Goal: Transaction & Acquisition: Book appointment/travel/reservation

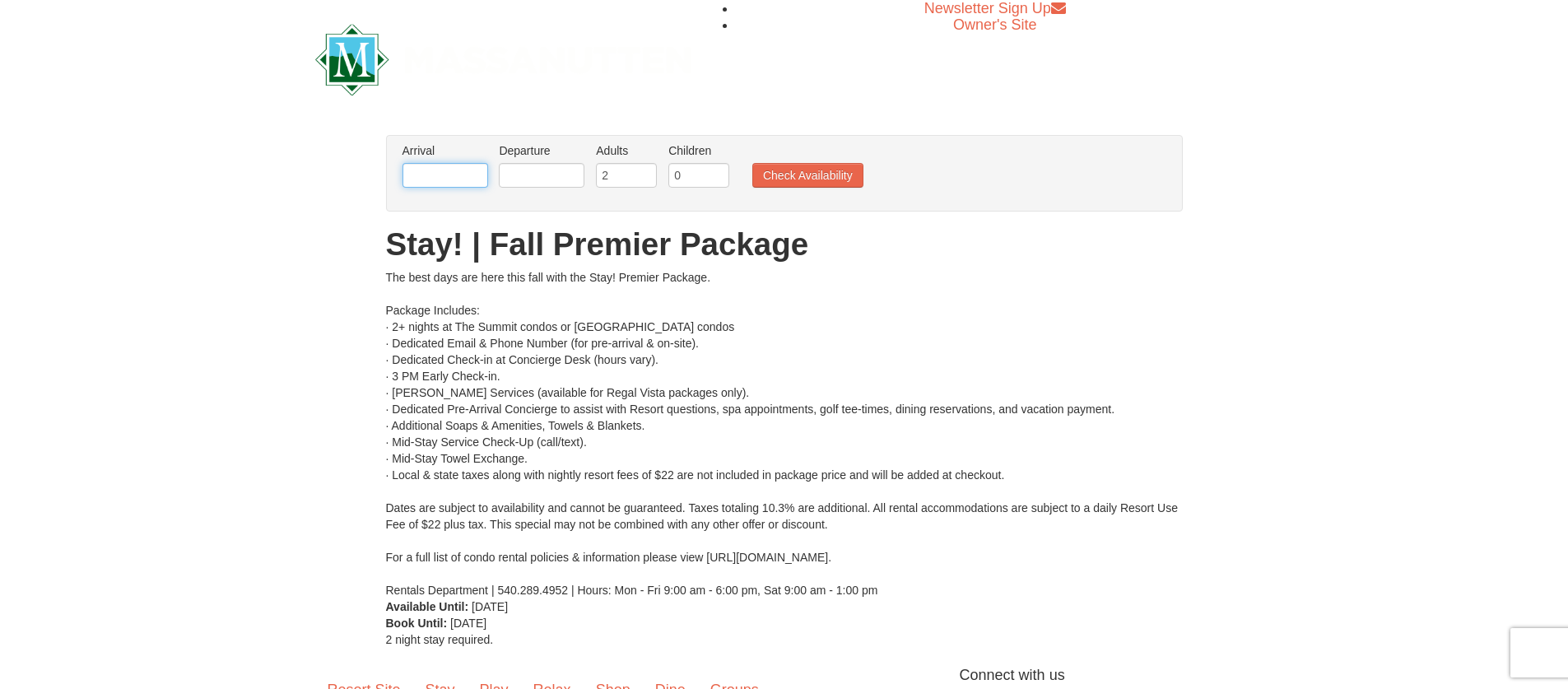
click at [471, 180] on input "text" at bounding box center [446, 175] width 85 height 25
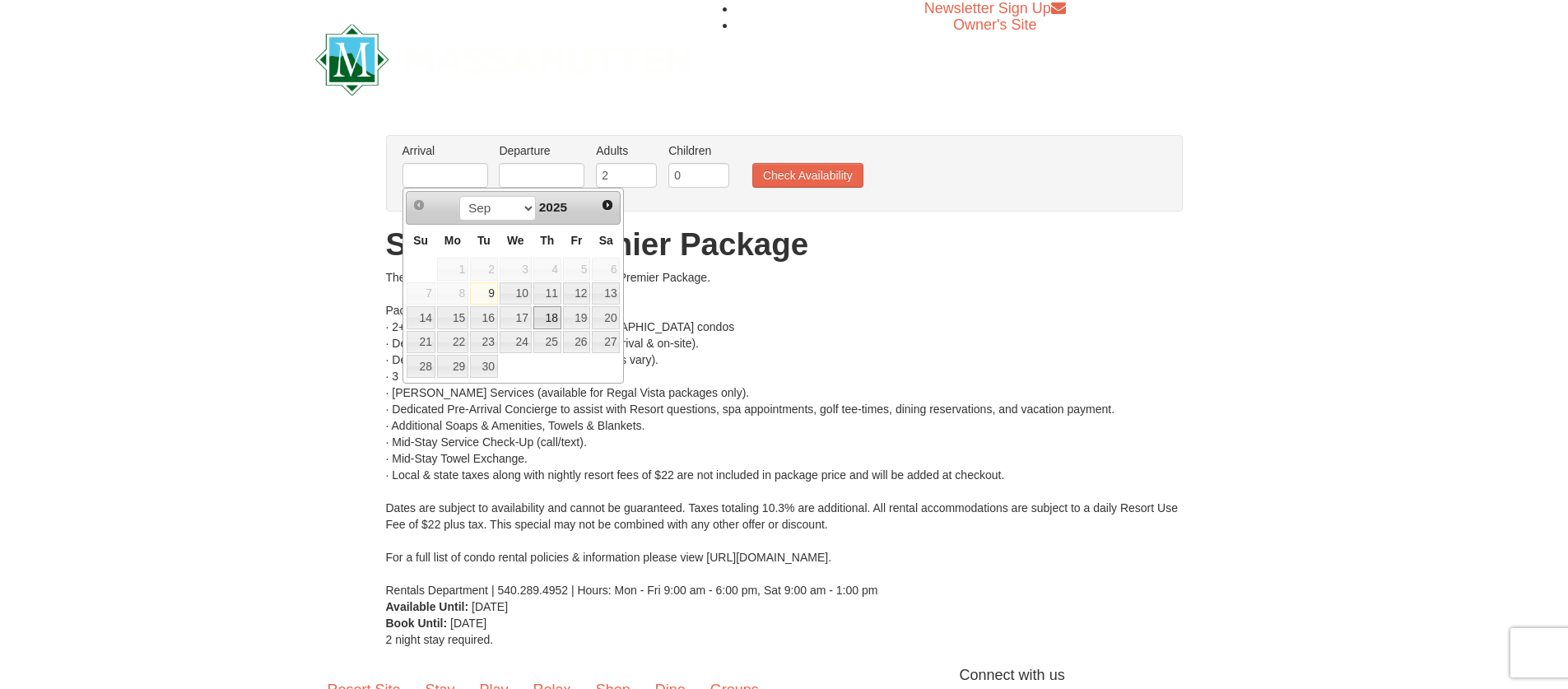
click at [551, 320] on link "18" at bounding box center [547, 317] width 28 height 23
type input "[DATE]"
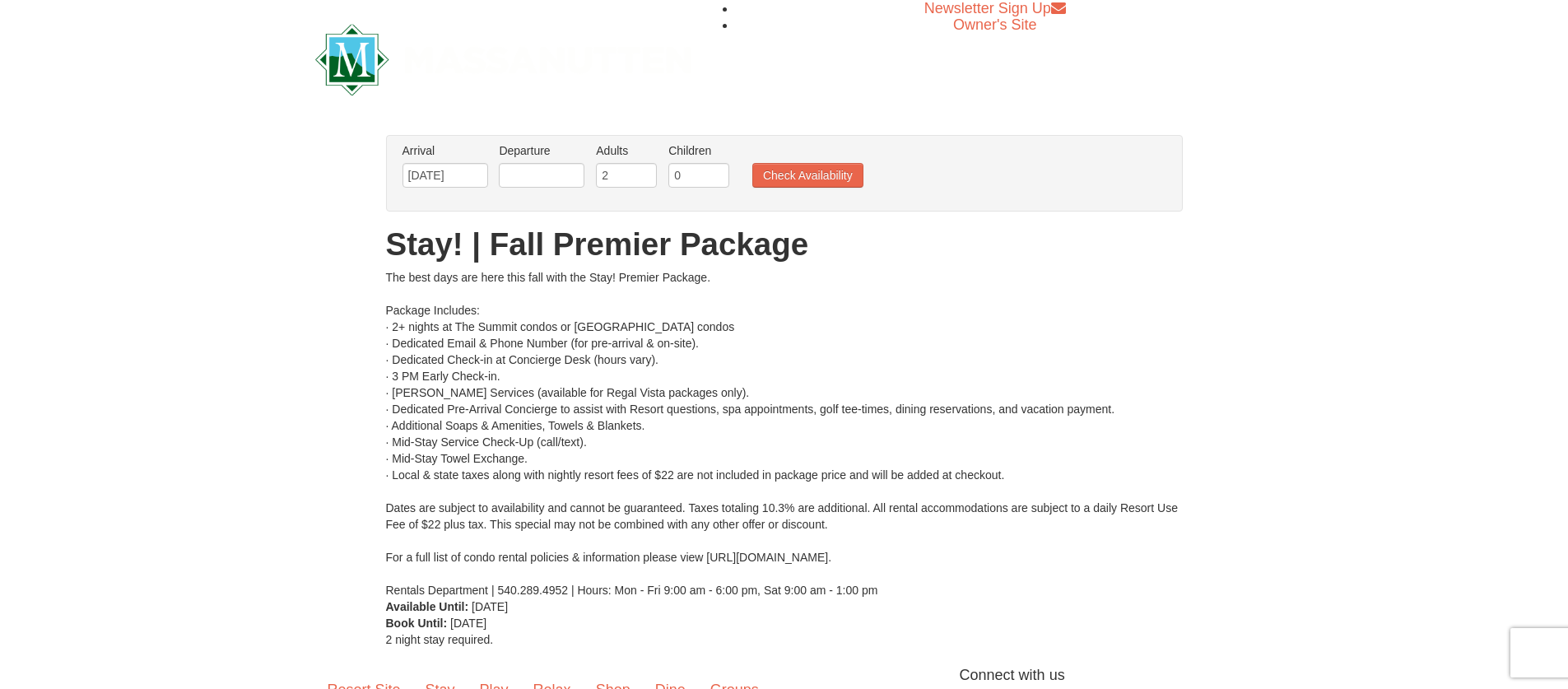
click at [507, 160] on li "Departure Please format dates MM/DD/YYYY Please format dates MM/DD/YYYY" at bounding box center [541, 169] width 94 height 54
click at [511, 169] on input "text" at bounding box center [541, 175] width 85 height 25
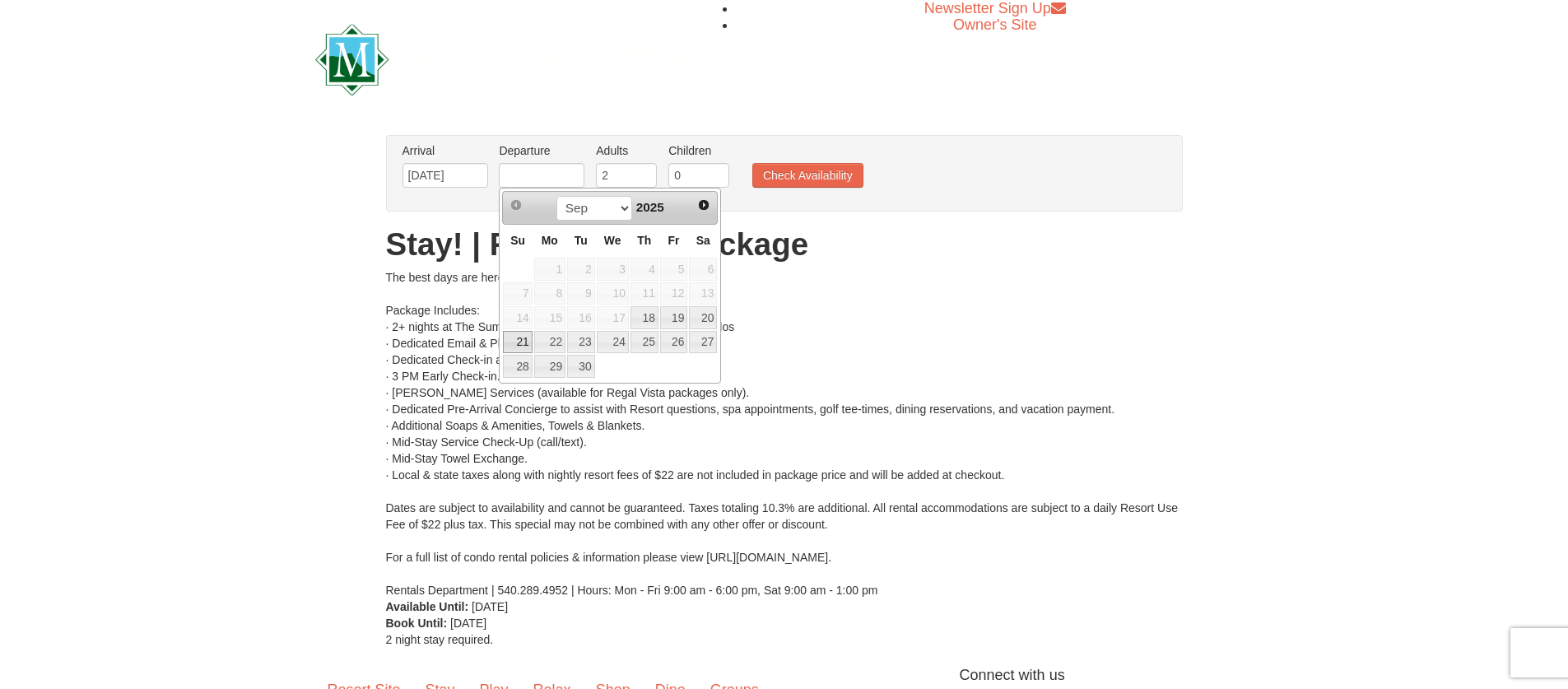
click at [521, 345] on link "21" at bounding box center [518, 342] width 29 height 23
type input "[DATE]"
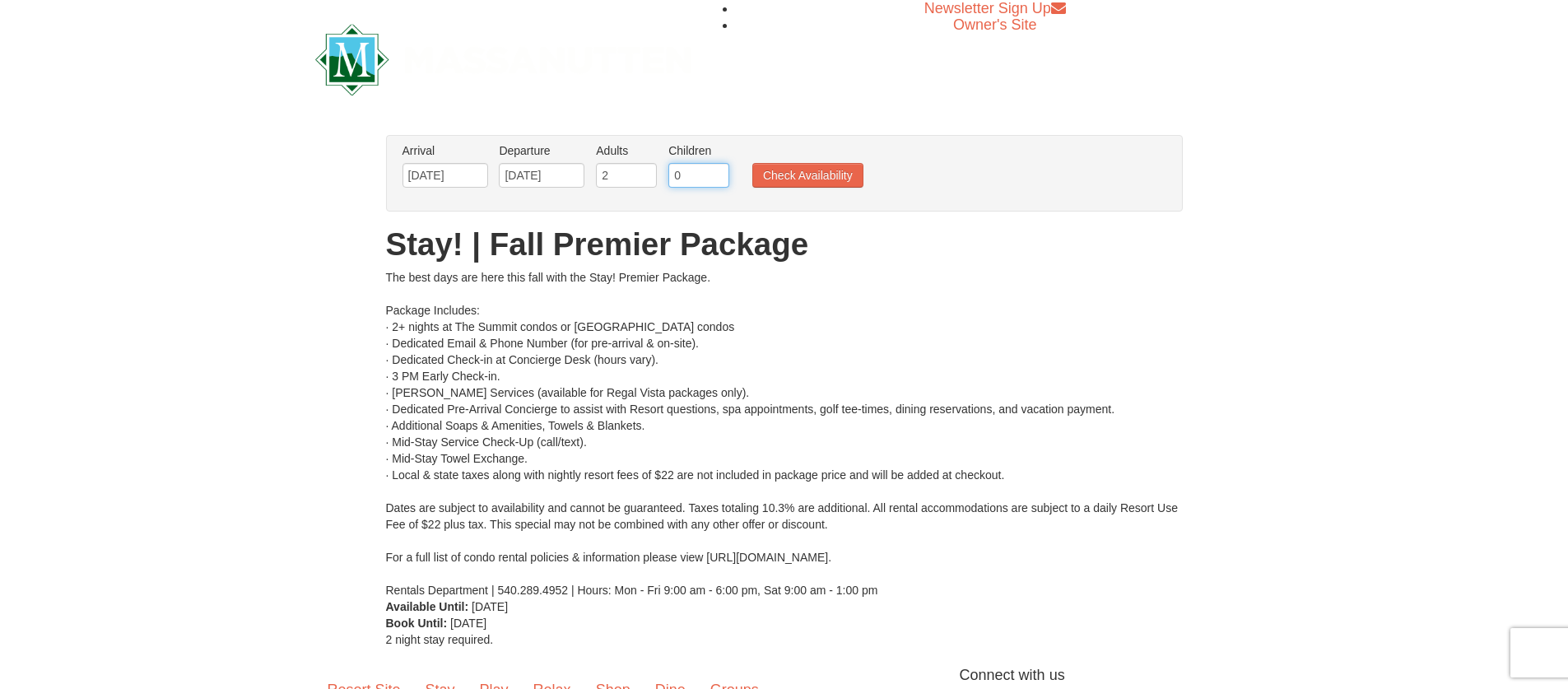
drag, startPoint x: 693, startPoint y: 177, endPoint x: 639, endPoint y: 177, distance: 54.0
click at [639, 177] on ul "Arrival Please format dates MM/DD/YYYY Please format dates MM/DD/YYYY [DATE] De…" at bounding box center [776, 169] width 755 height 54
type input "1"
click at [809, 181] on button "Check Availability" at bounding box center [808, 175] width 111 height 25
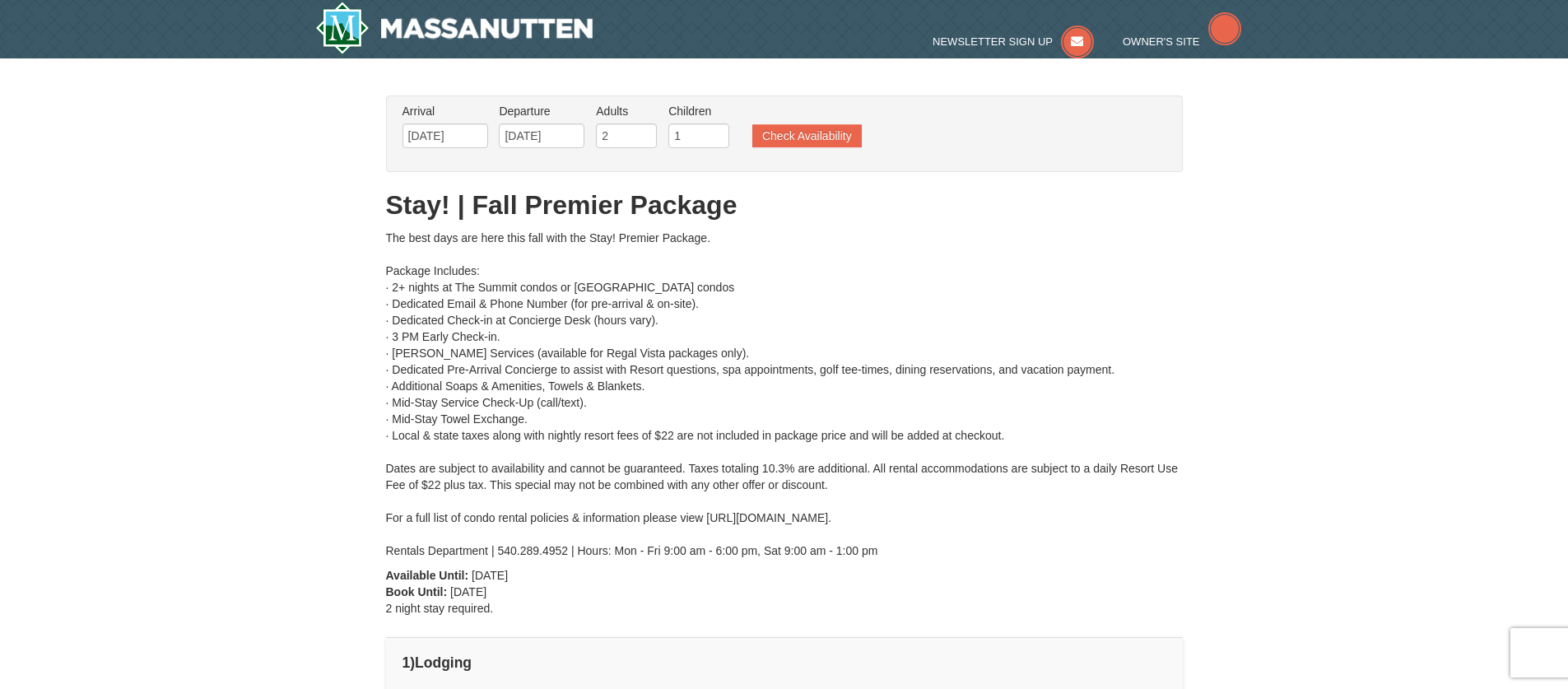
type input "[DATE]"
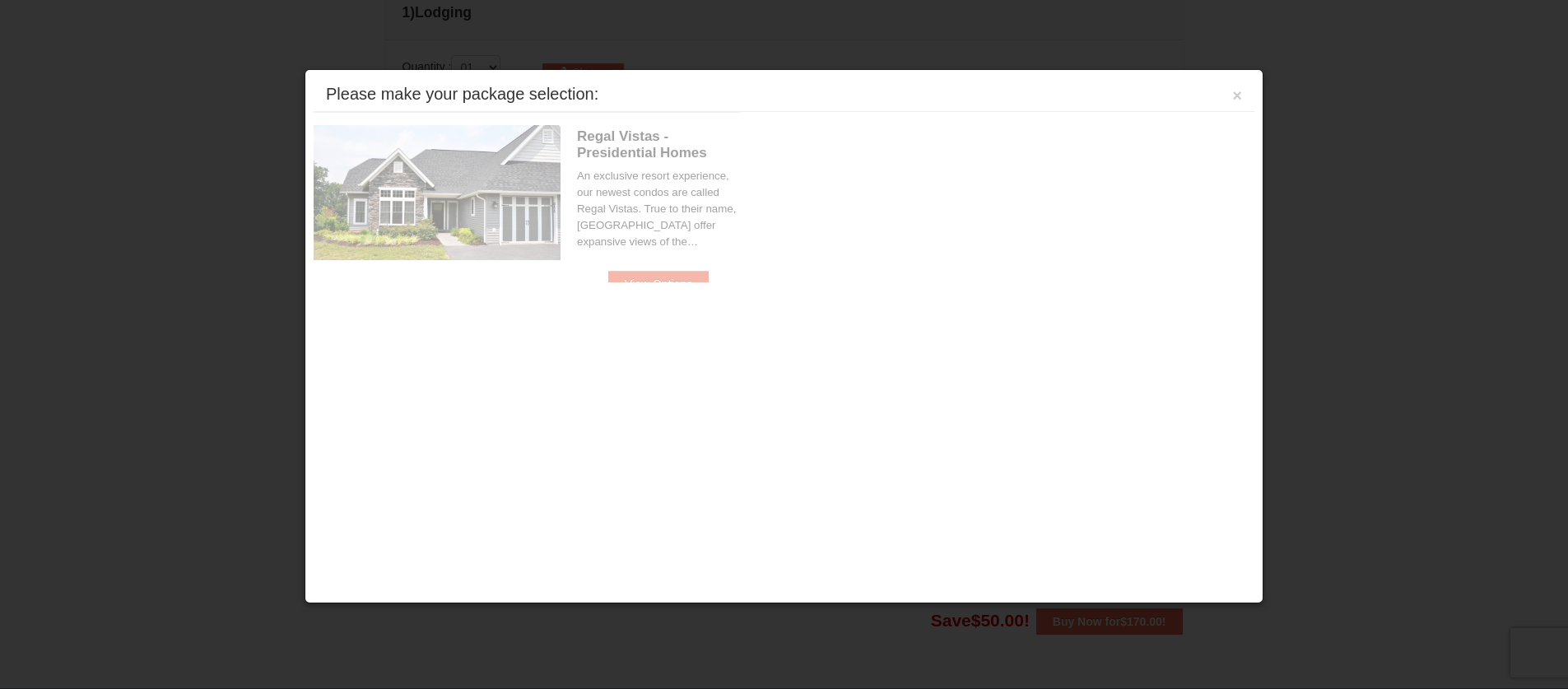
scroll to position [701, 0]
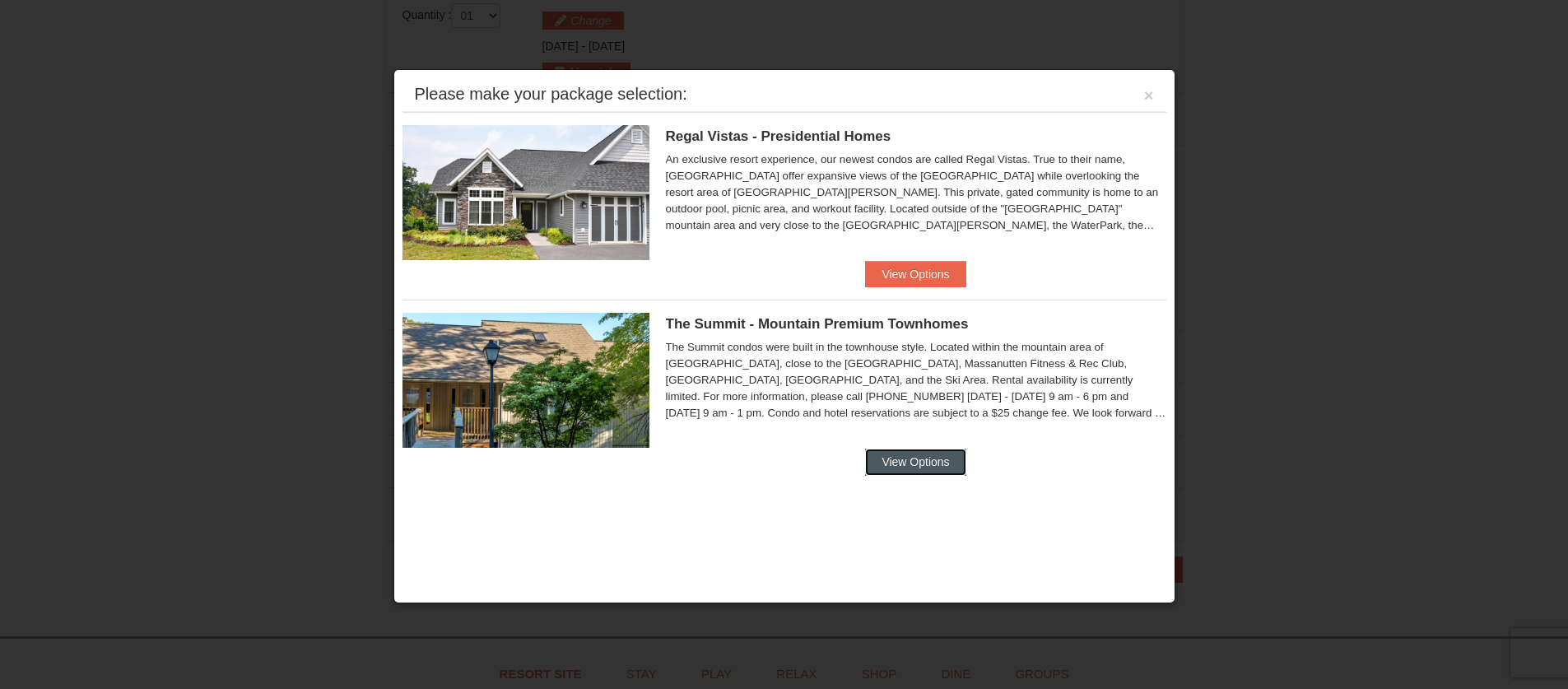
click at [935, 457] on button "View Options" at bounding box center [915, 461] width 100 height 26
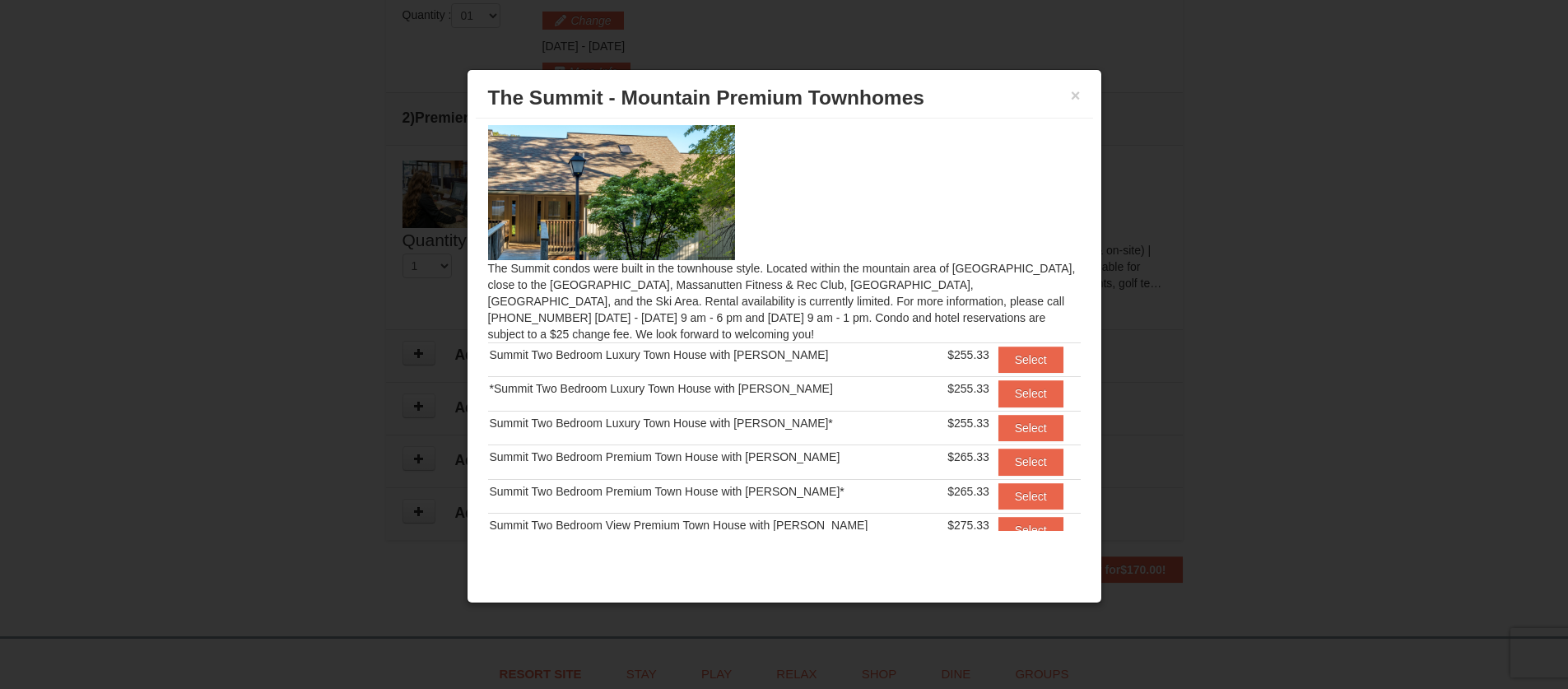
scroll to position [50, 0]
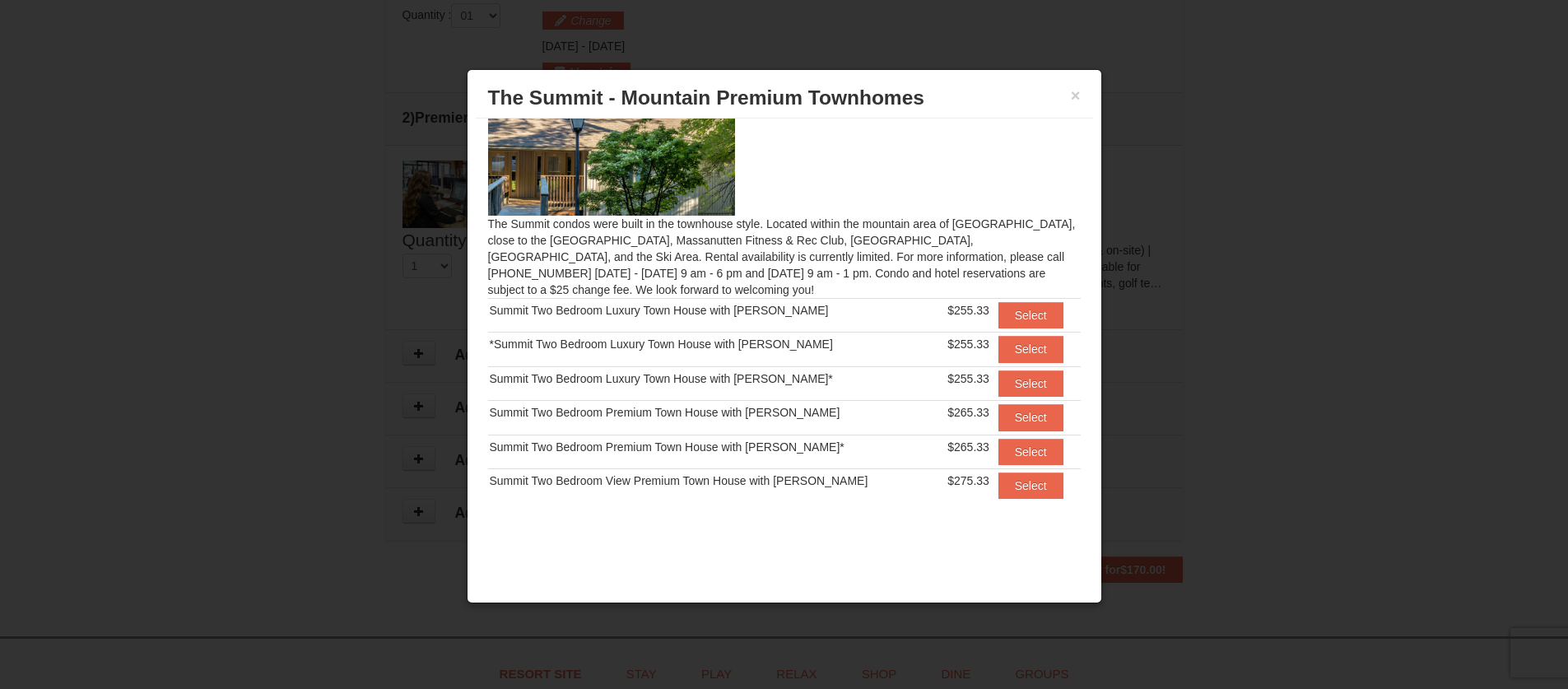
click at [1148, 225] on div at bounding box center [784, 344] width 1568 height 689
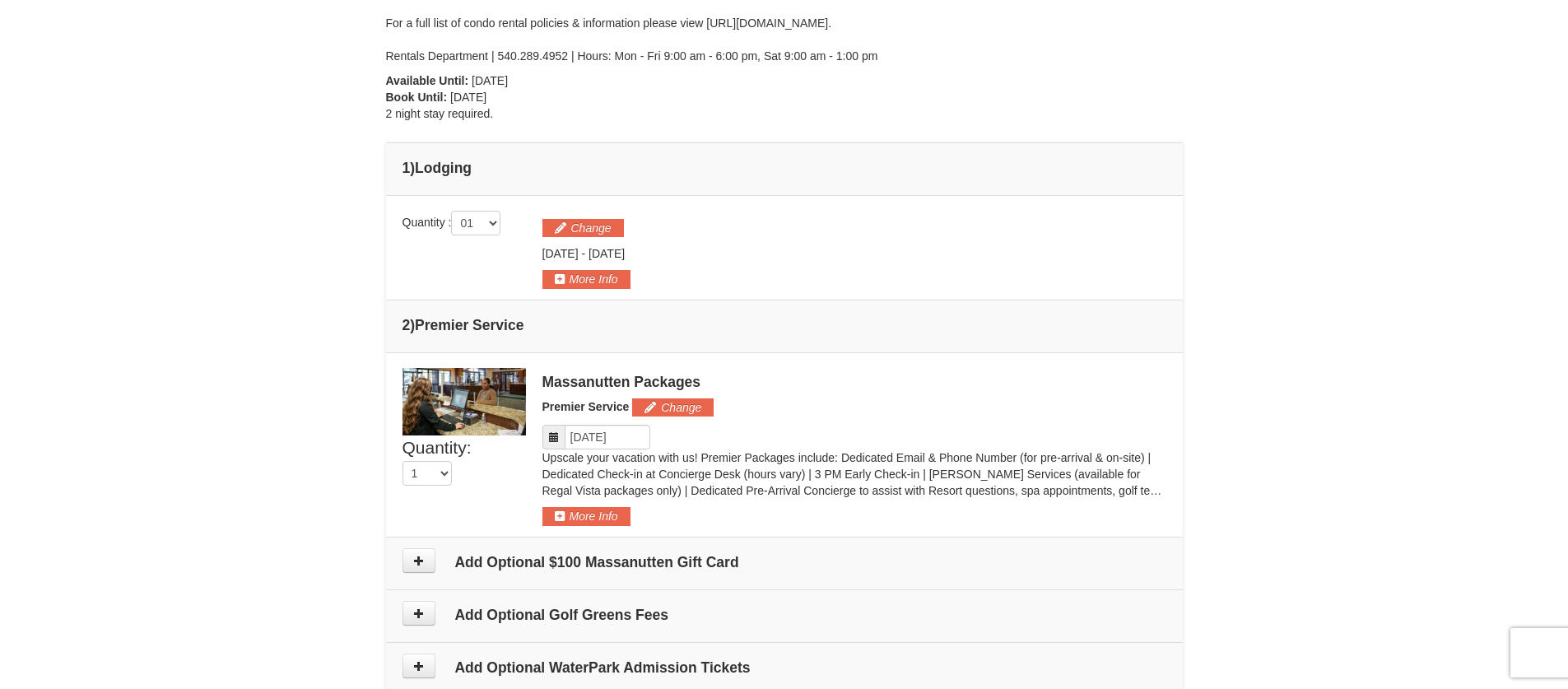
scroll to position [0, 0]
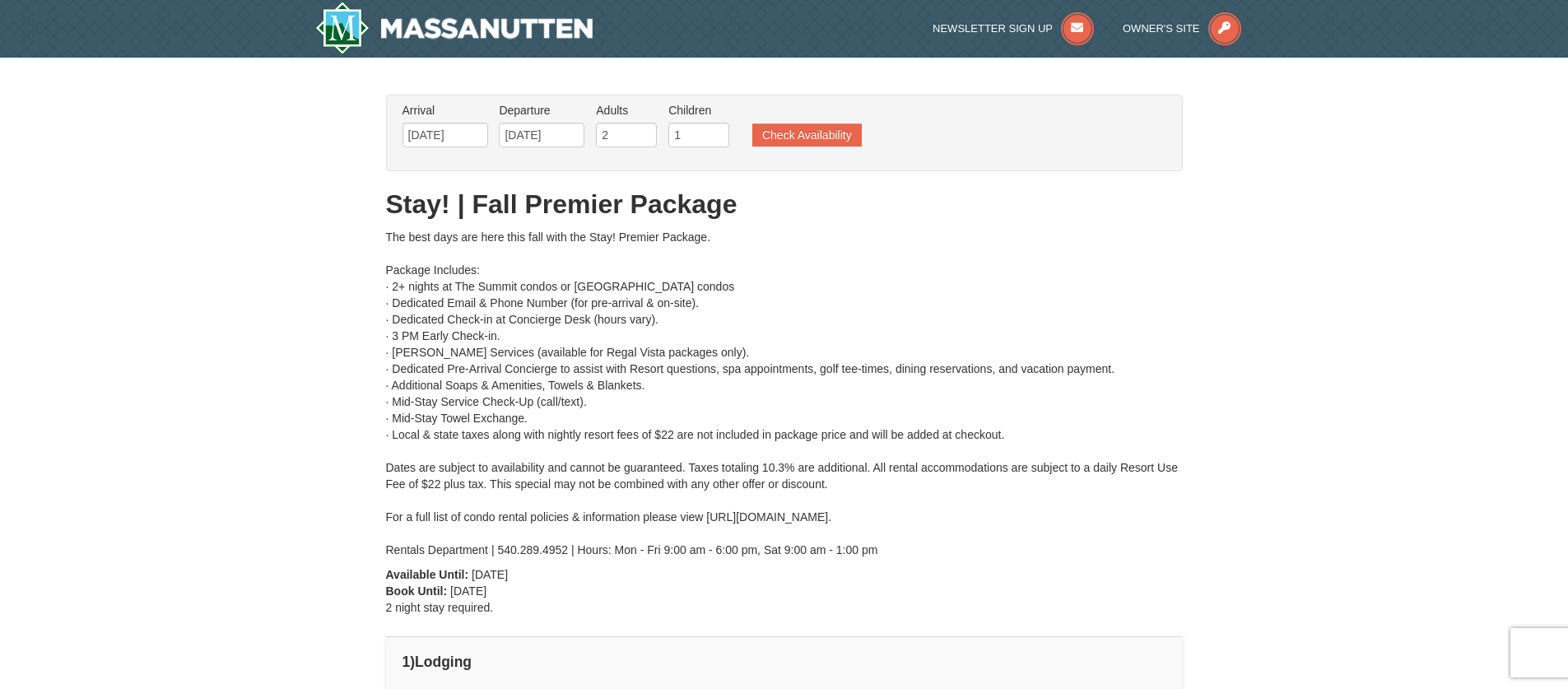
drag, startPoint x: 465, startPoint y: 377, endPoint x: 463, endPoint y: 361, distance: 16.1
click at [465, 377] on div "The best days are here this fall with the Stay! Premier Package. Package Includ…" at bounding box center [784, 394] width 797 height 329
click at [462, 34] on img at bounding box center [455, 28] width 278 height 53
